Goal: Transaction & Acquisition: Purchase product/service

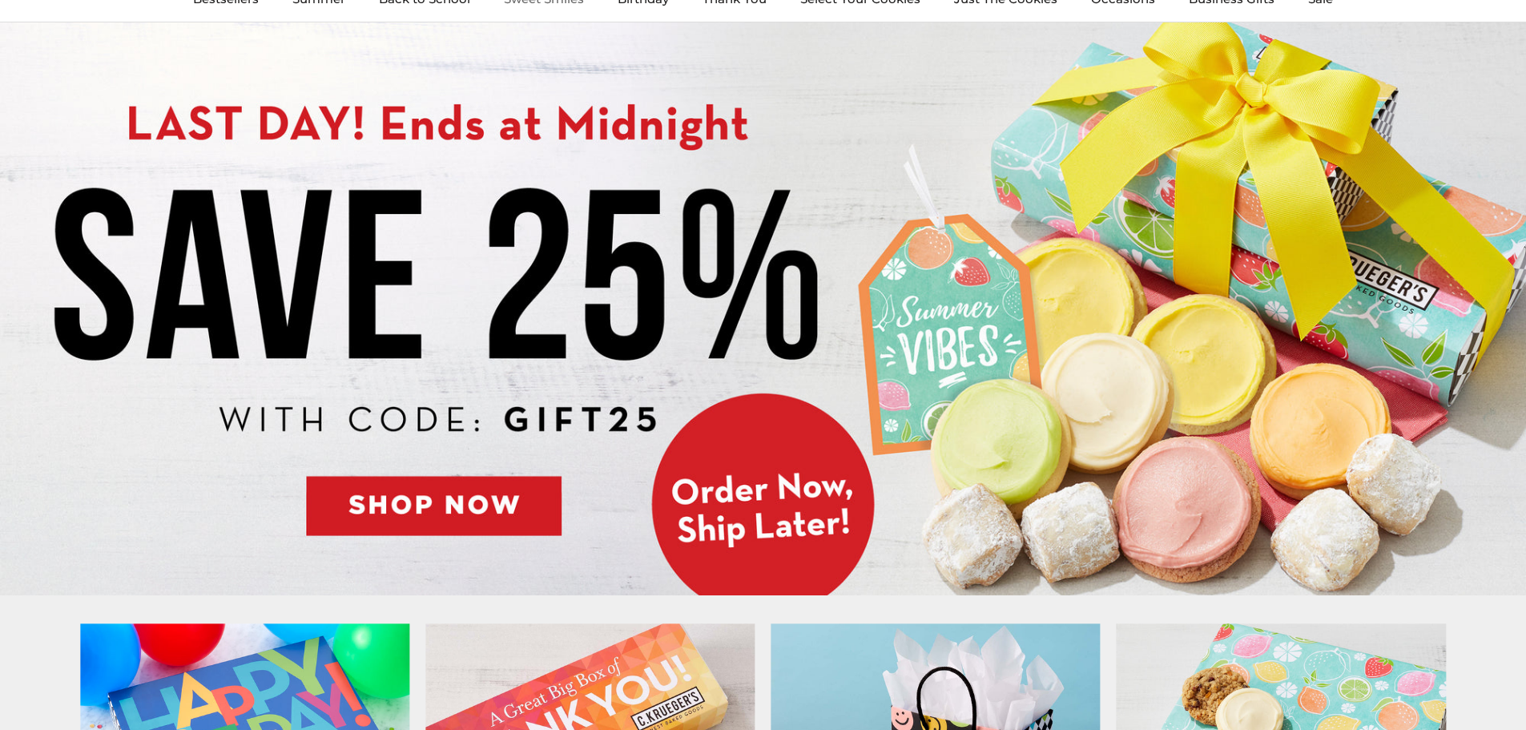
scroll to position [80, 0]
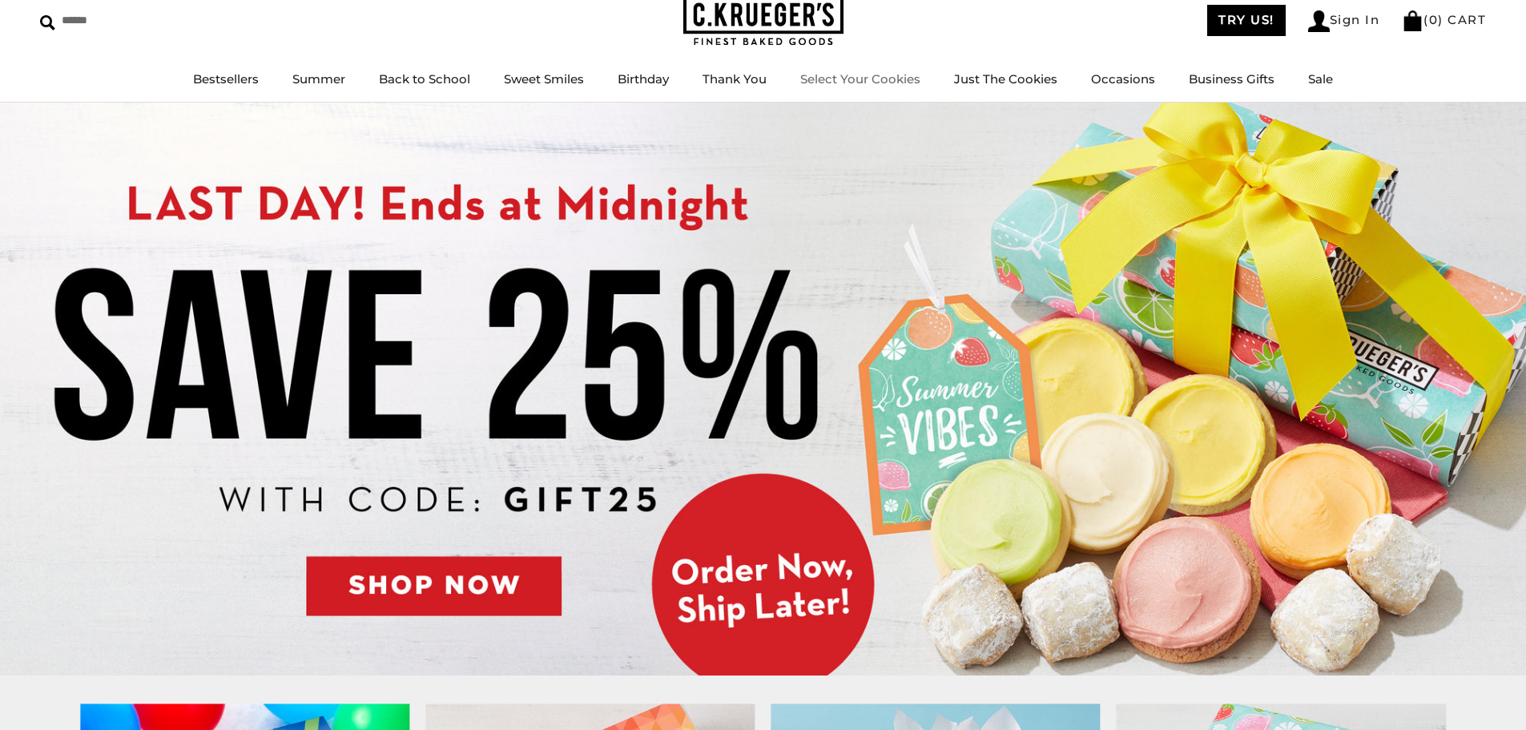
drag, startPoint x: 870, startPoint y: 83, endPoint x: 855, endPoint y: 99, distance: 22.1
click at [871, 82] on link "Select Your Cookies" at bounding box center [860, 78] width 120 height 15
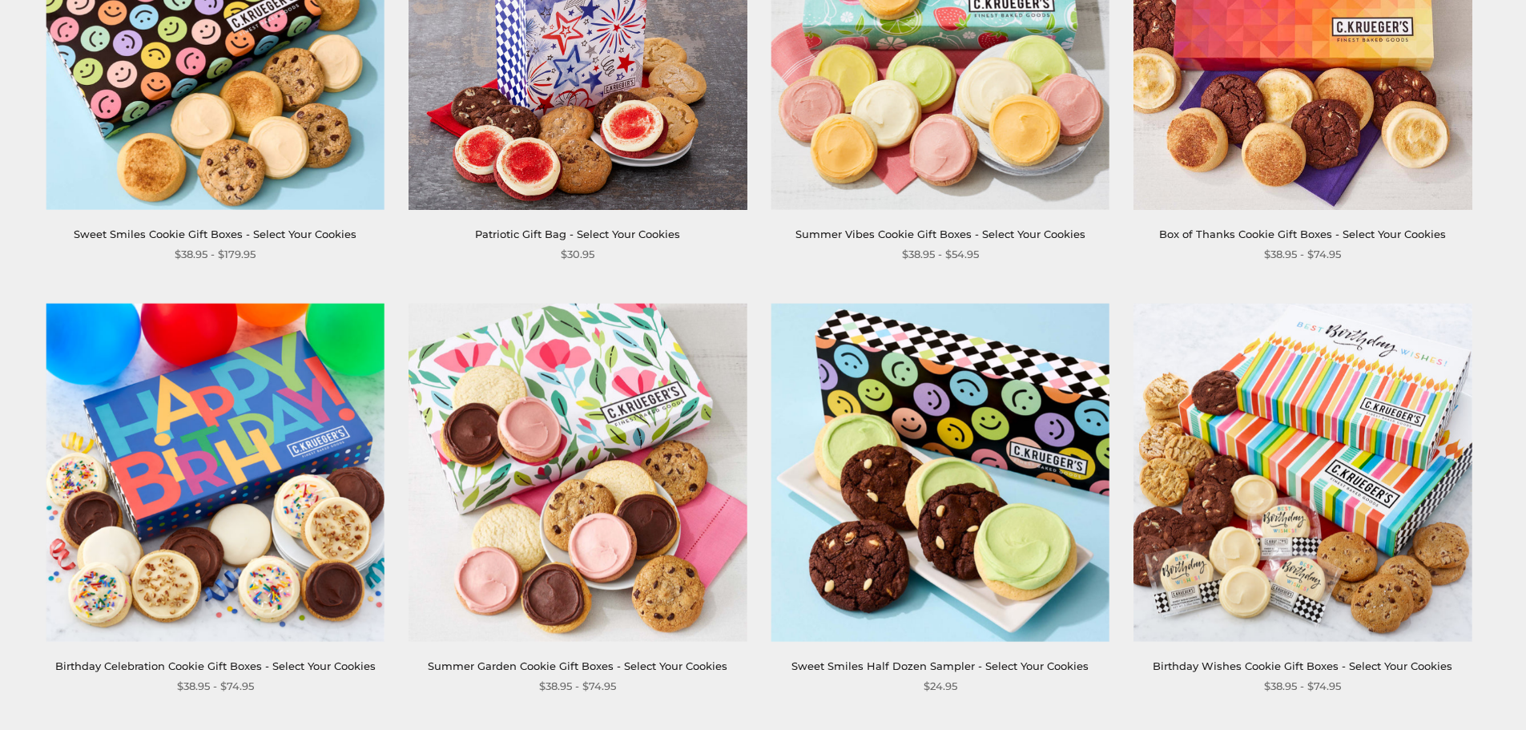
scroll to position [641, 0]
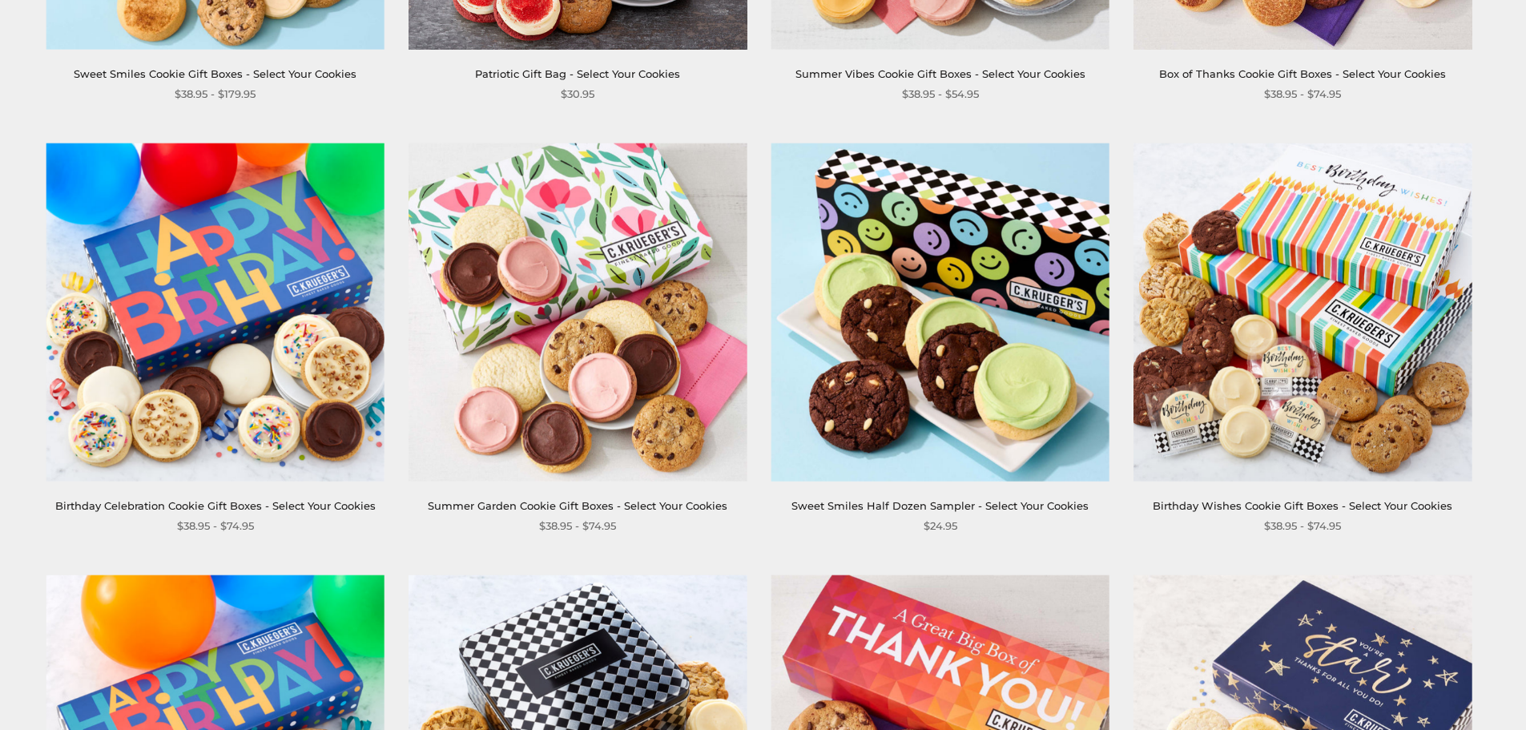
click at [575, 502] on link "Summer Garden Cookie Gift Boxes - Select Your Cookies" at bounding box center [578, 505] width 300 height 13
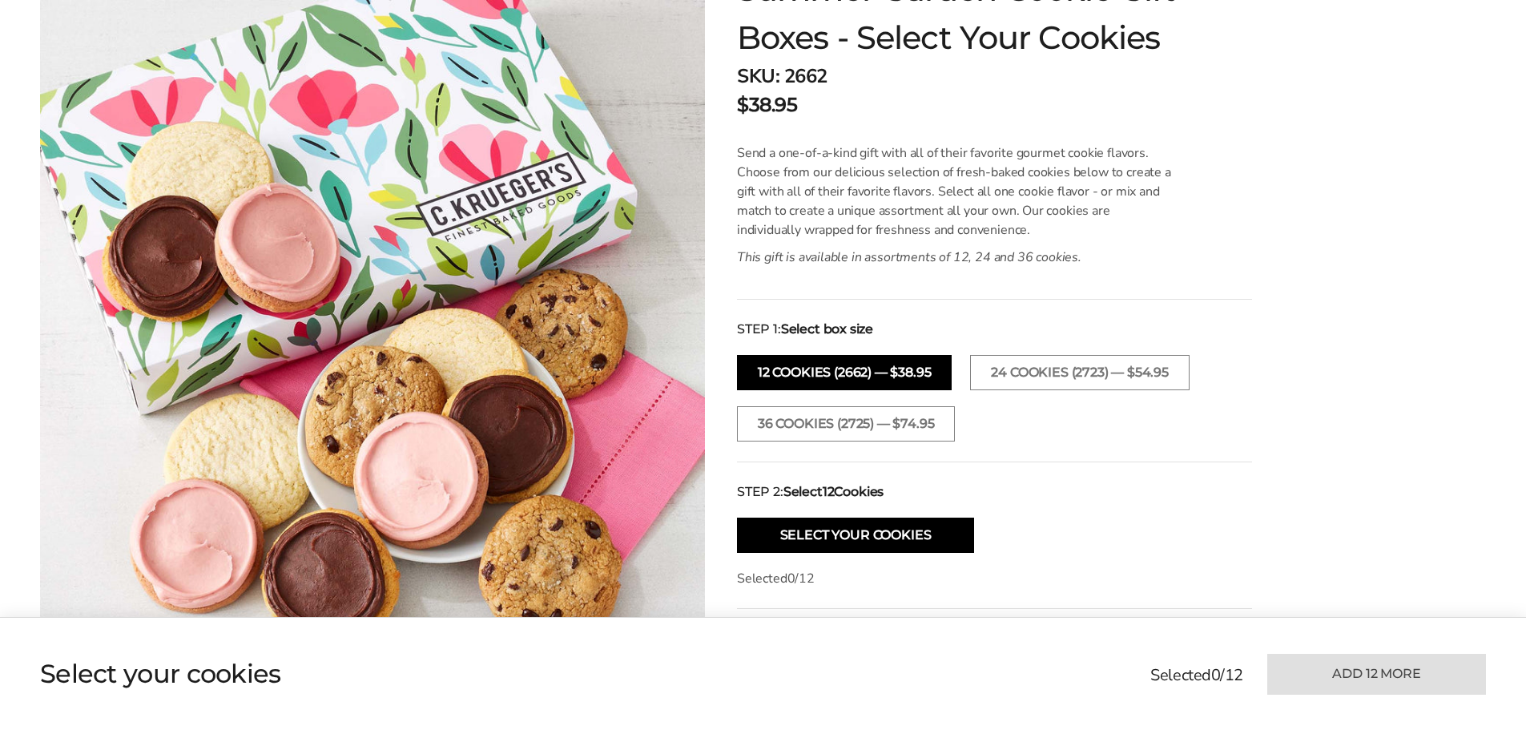
scroll to position [481, 0]
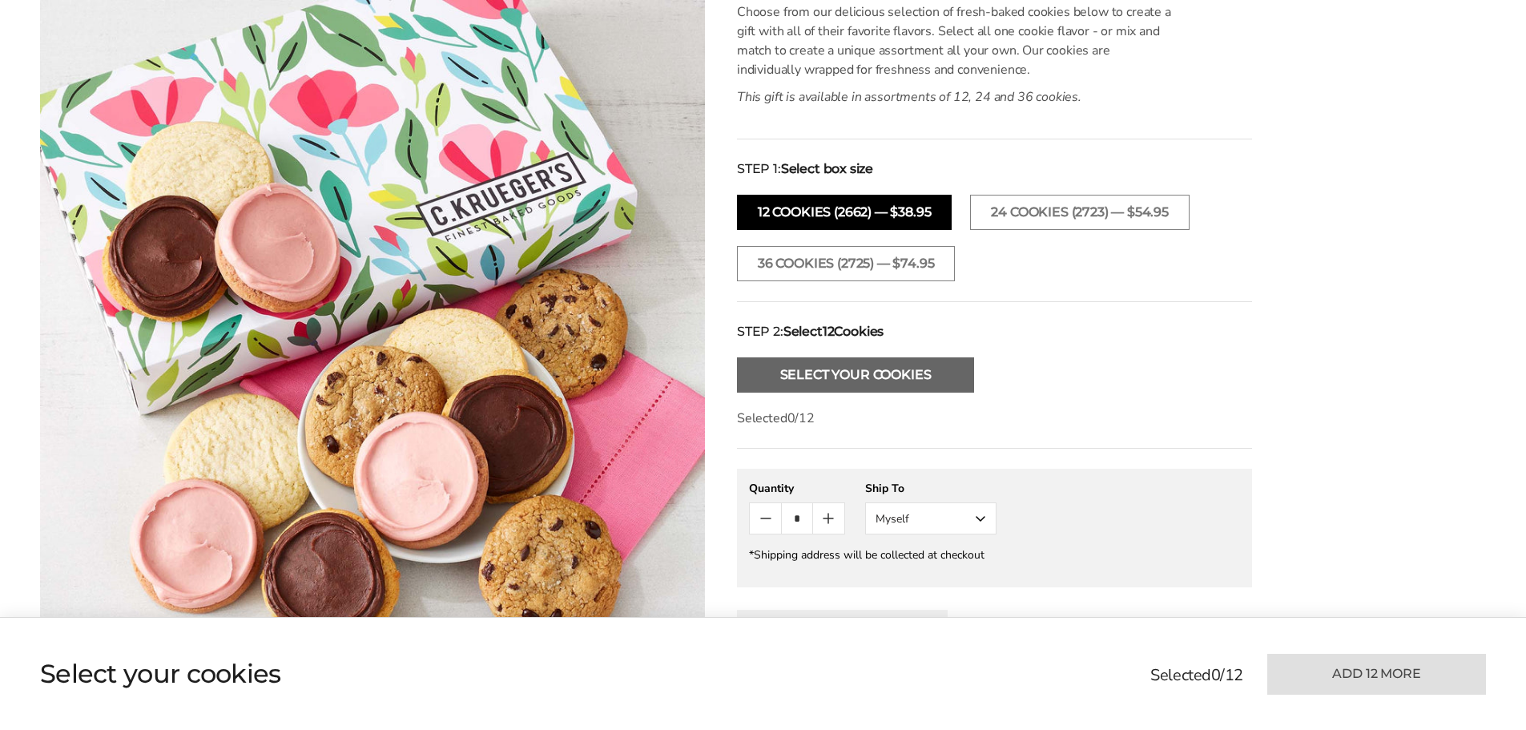
click at [779, 374] on button "Select Your Cookies" at bounding box center [855, 374] width 237 height 35
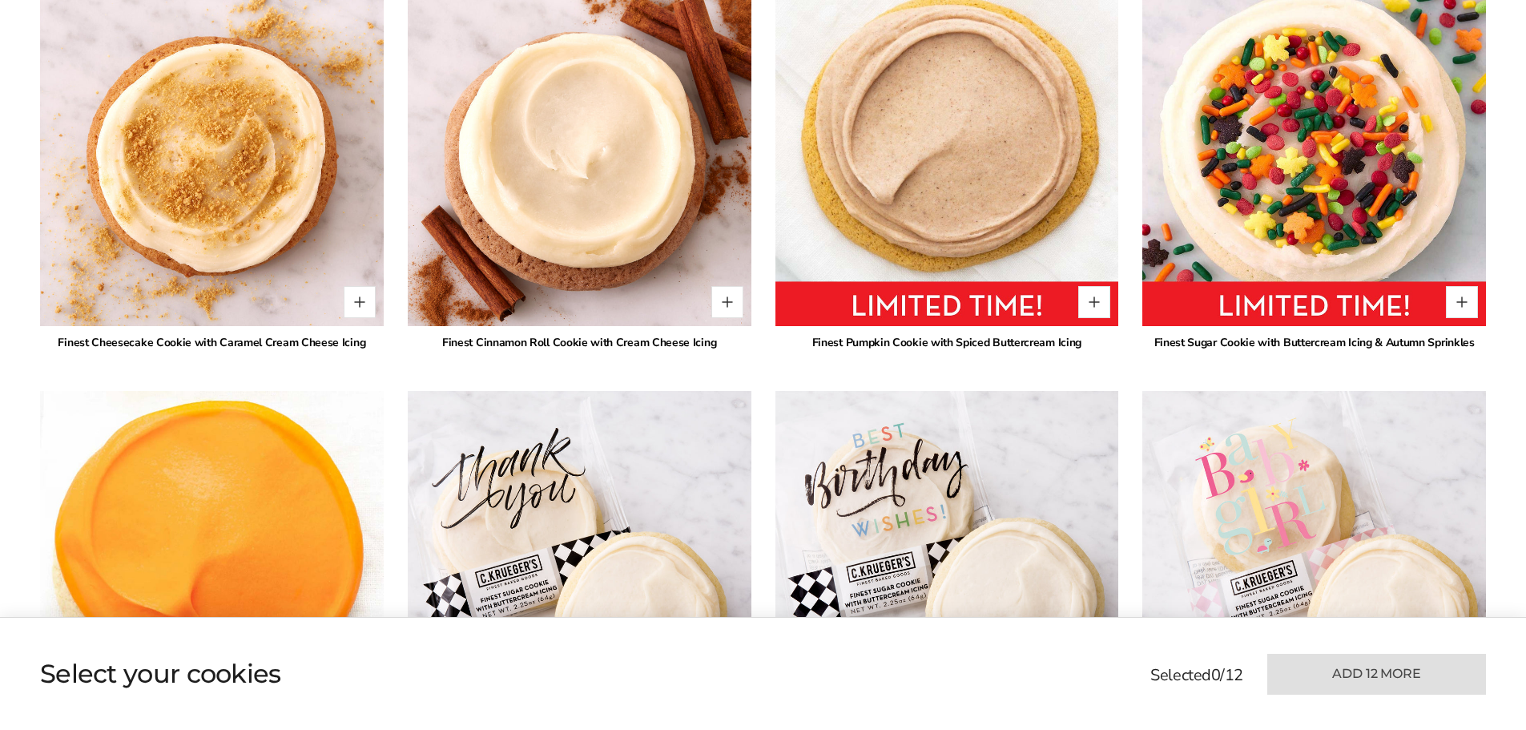
scroll to position [3089, 0]
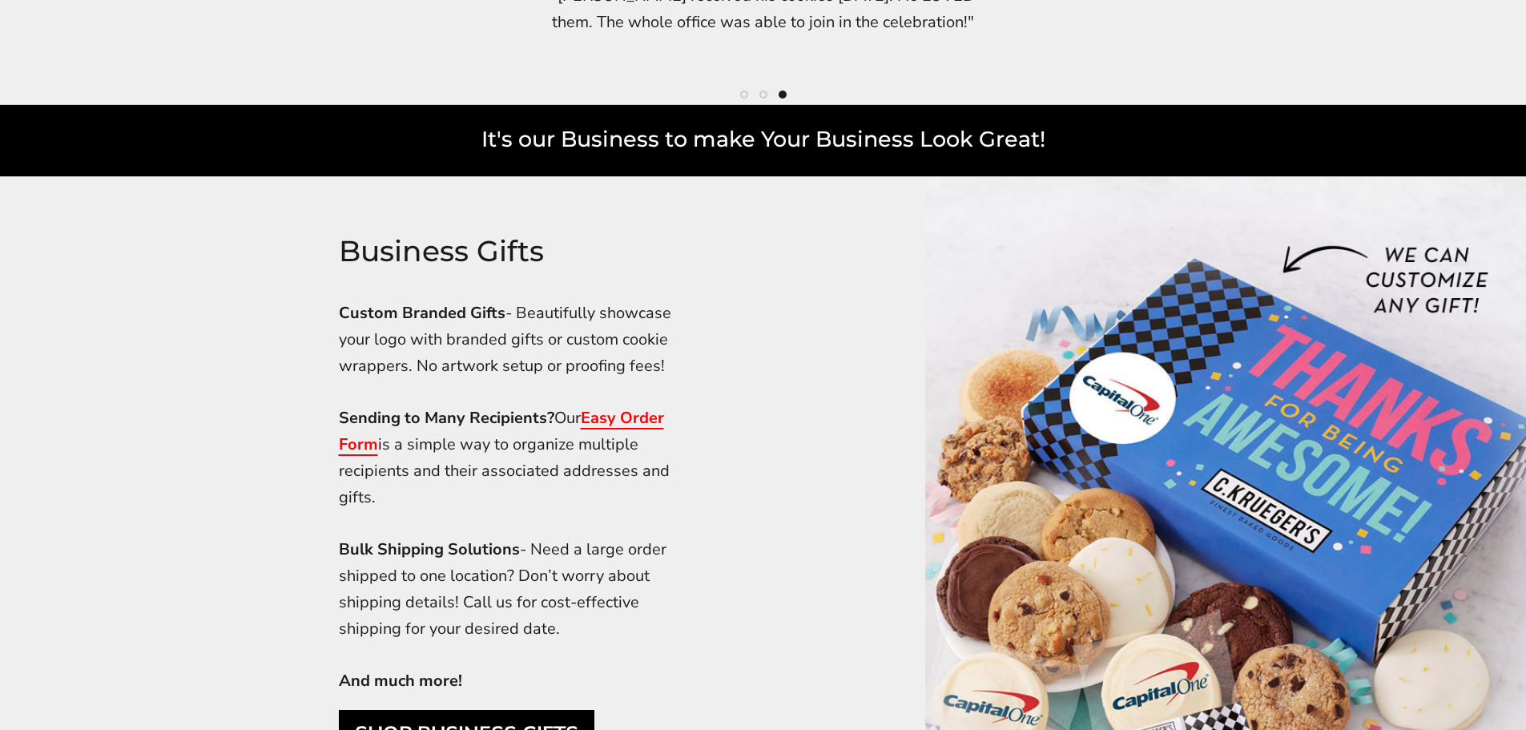
scroll to position [4566, 0]
